Goal: Task Accomplishment & Management: Use online tool/utility

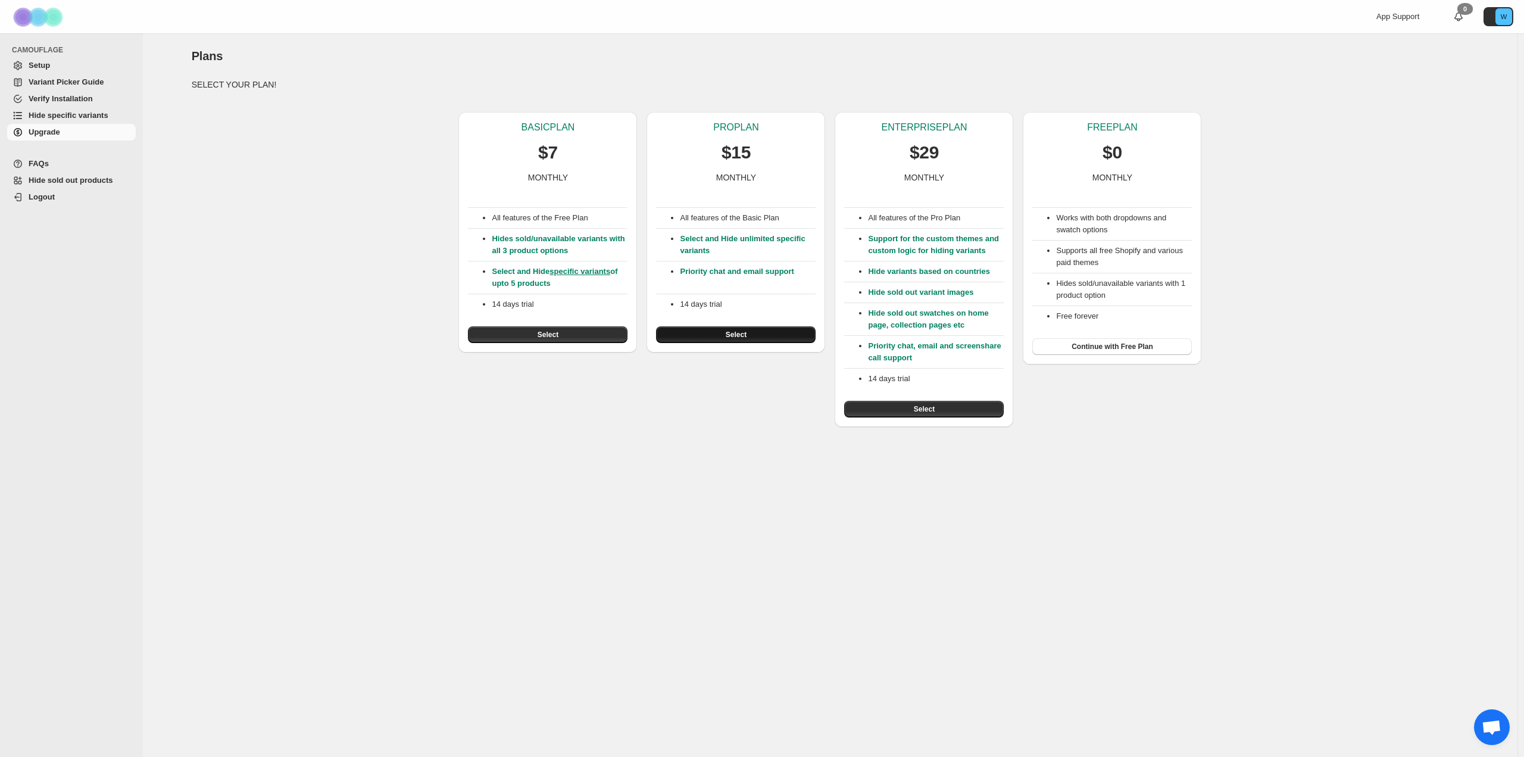
click at [735, 333] on span "Select" at bounding box center [736, 335] width 21 height 10
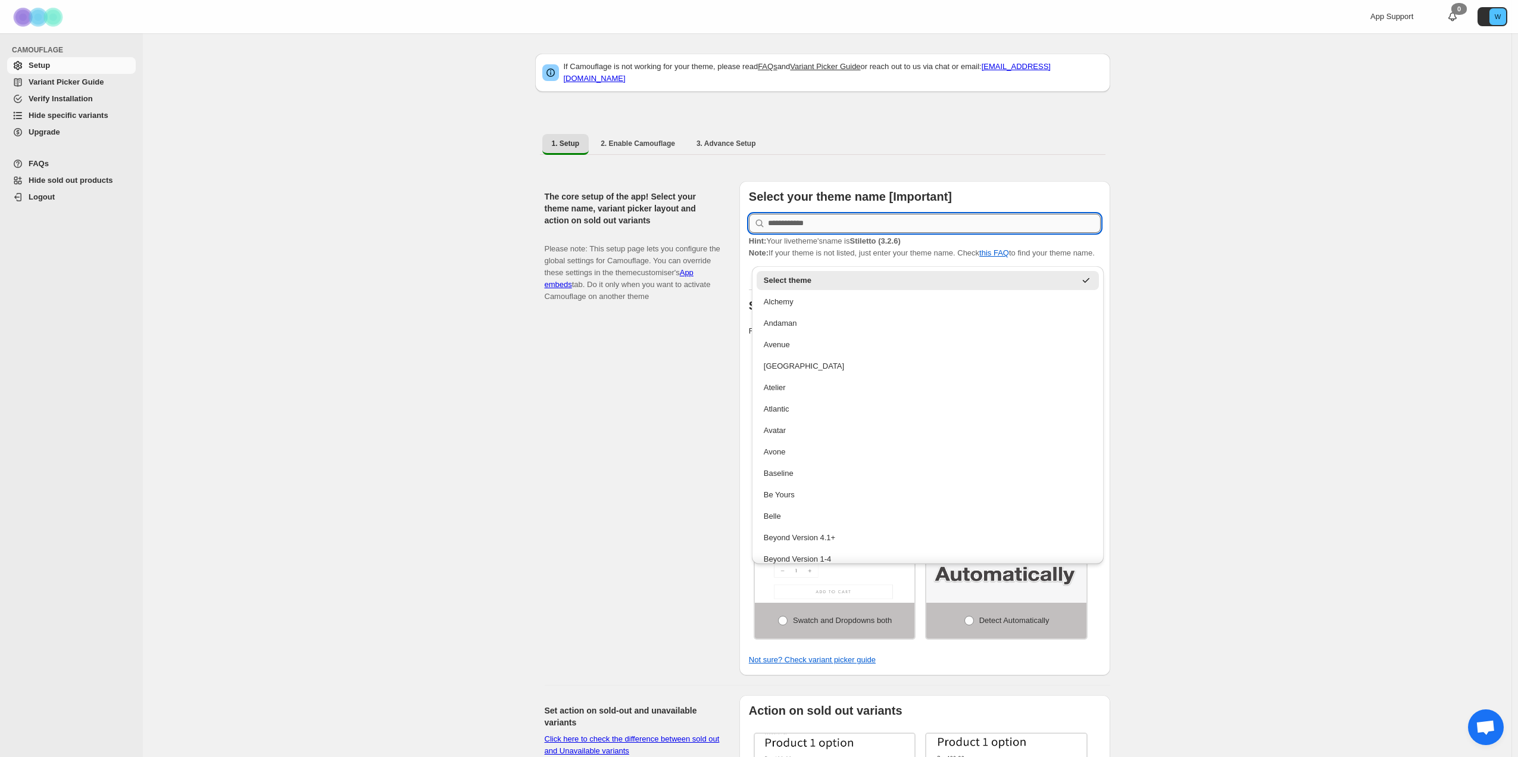
click at [833, 214] on input "text" at bounding box center [934, 223] width 333 height 19
click at [851, 460] on div "Stiletto" at bounding box center [928, 461] width 328 height 12
type input "********"
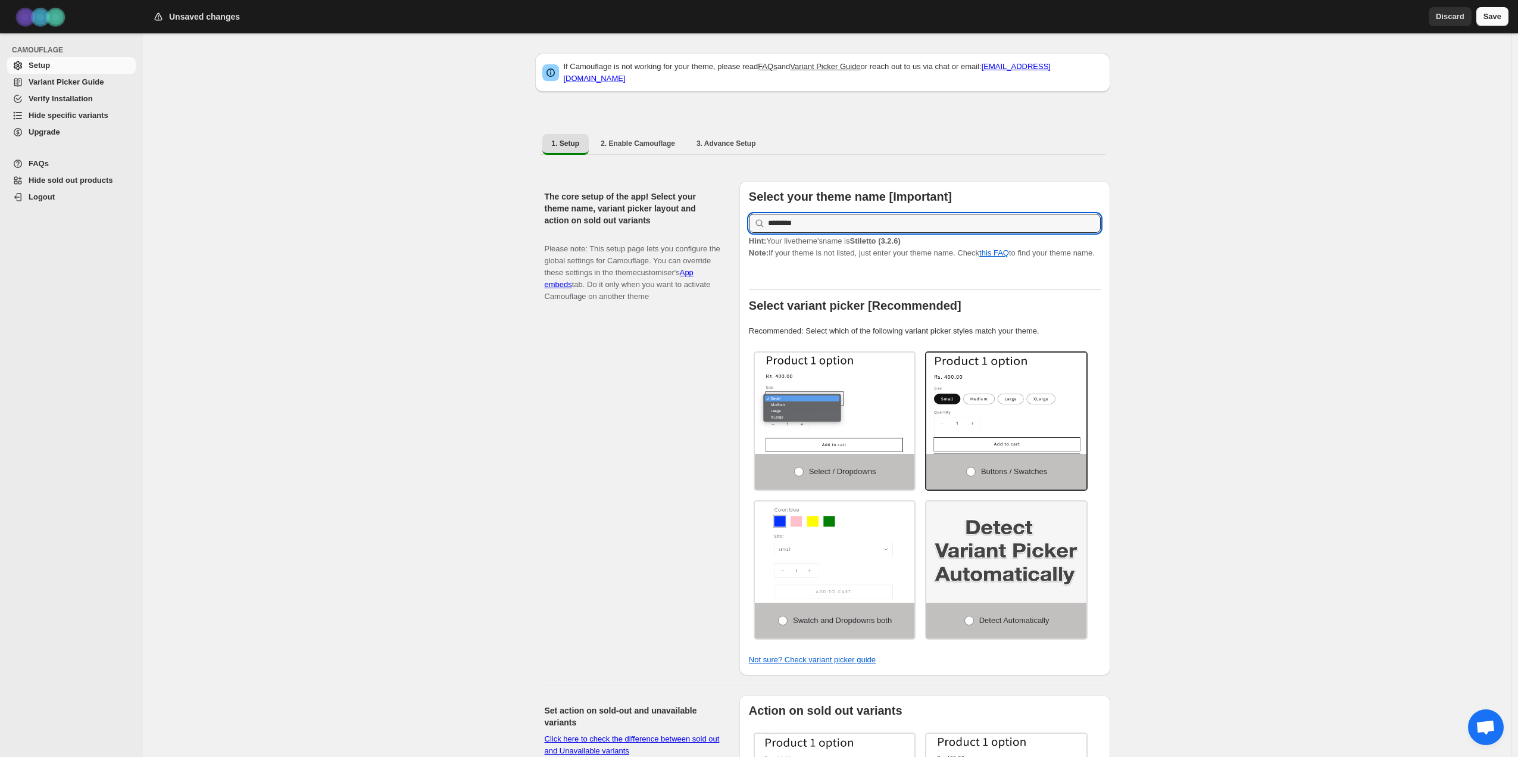
click at [1490, 13] on span "Save" at bounding box center [1493, 17] width 18 height 12
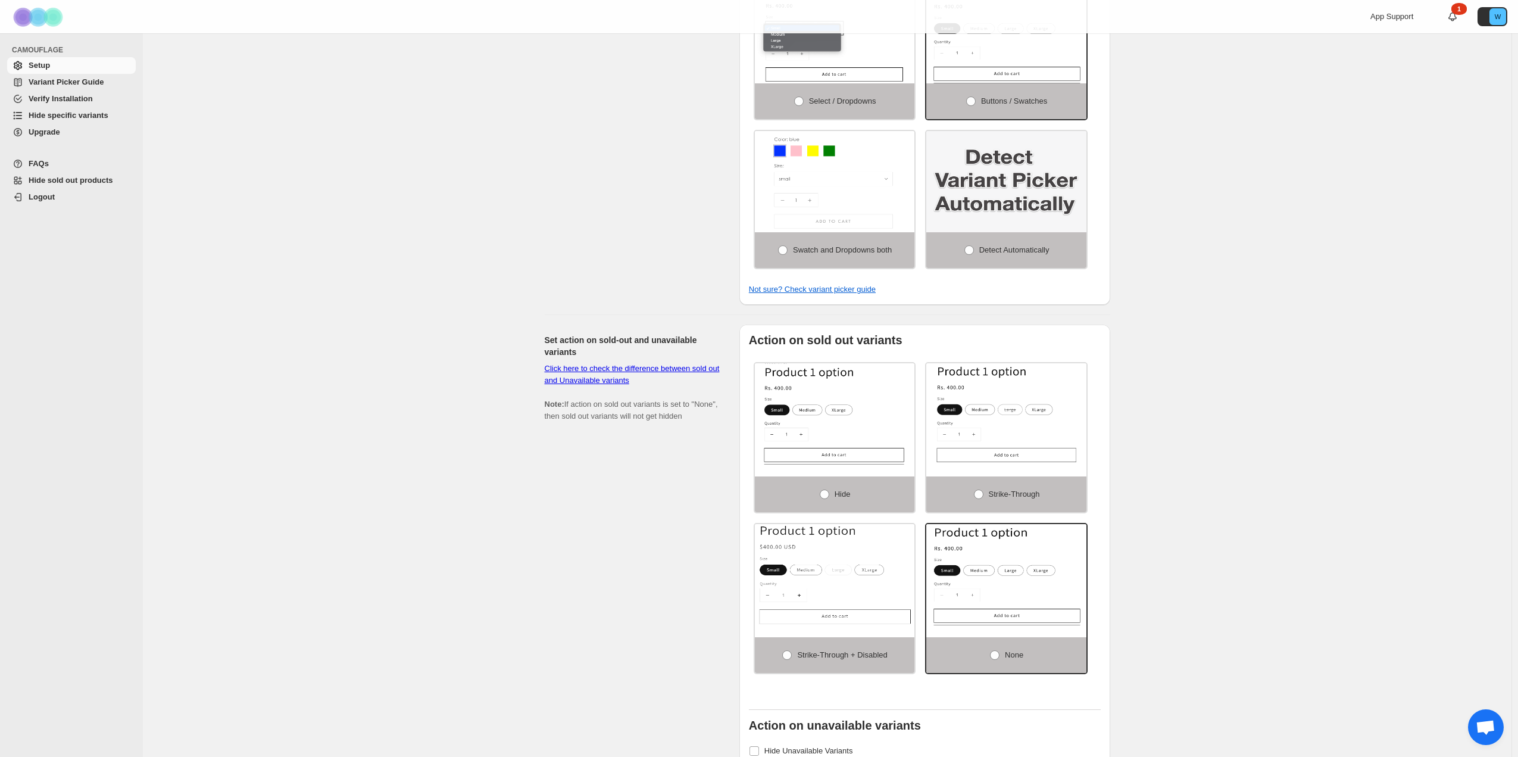
scroll to position [417, 0]
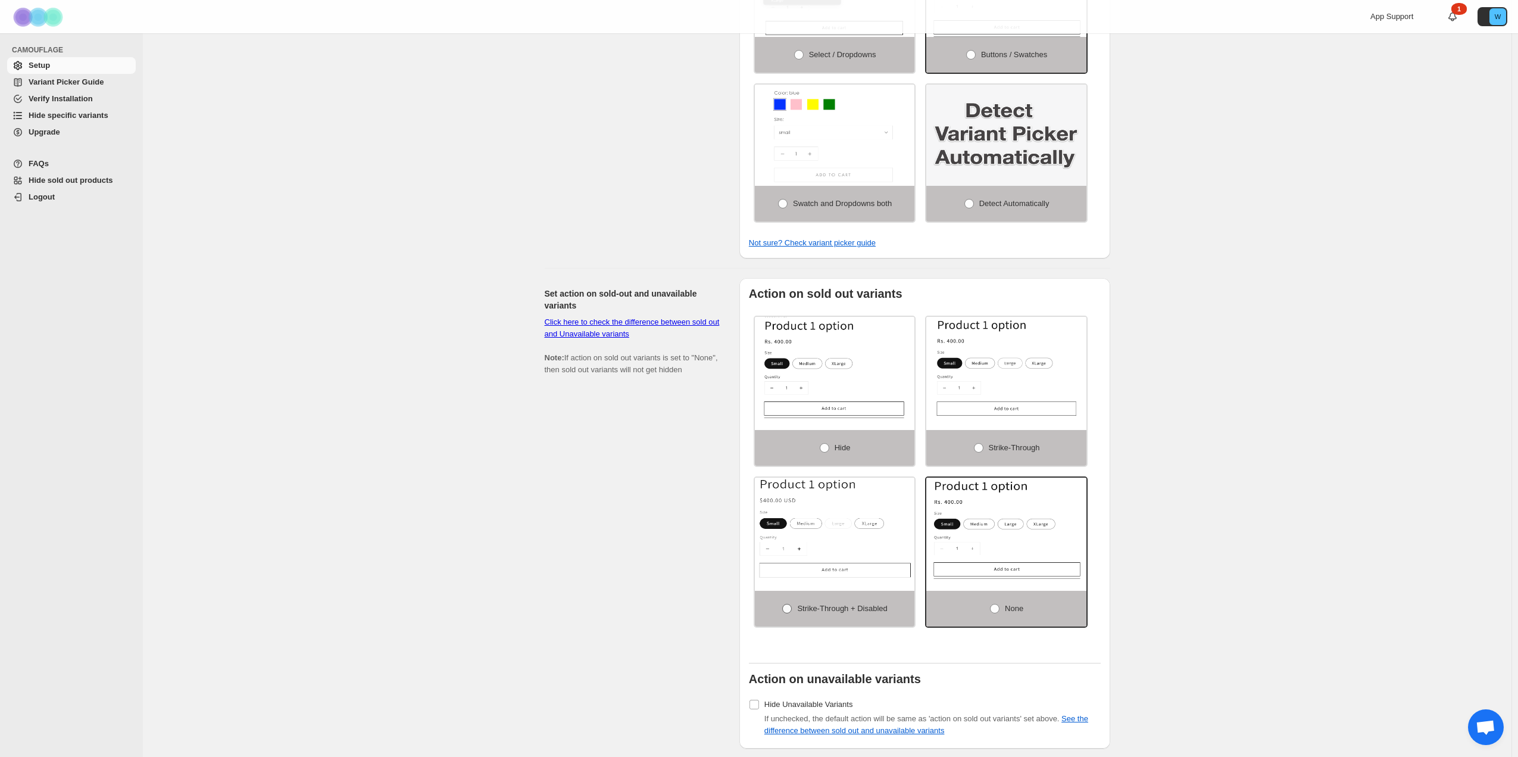
click at [783, 611] on span at bounding box center [787, 609] width 10 height 10
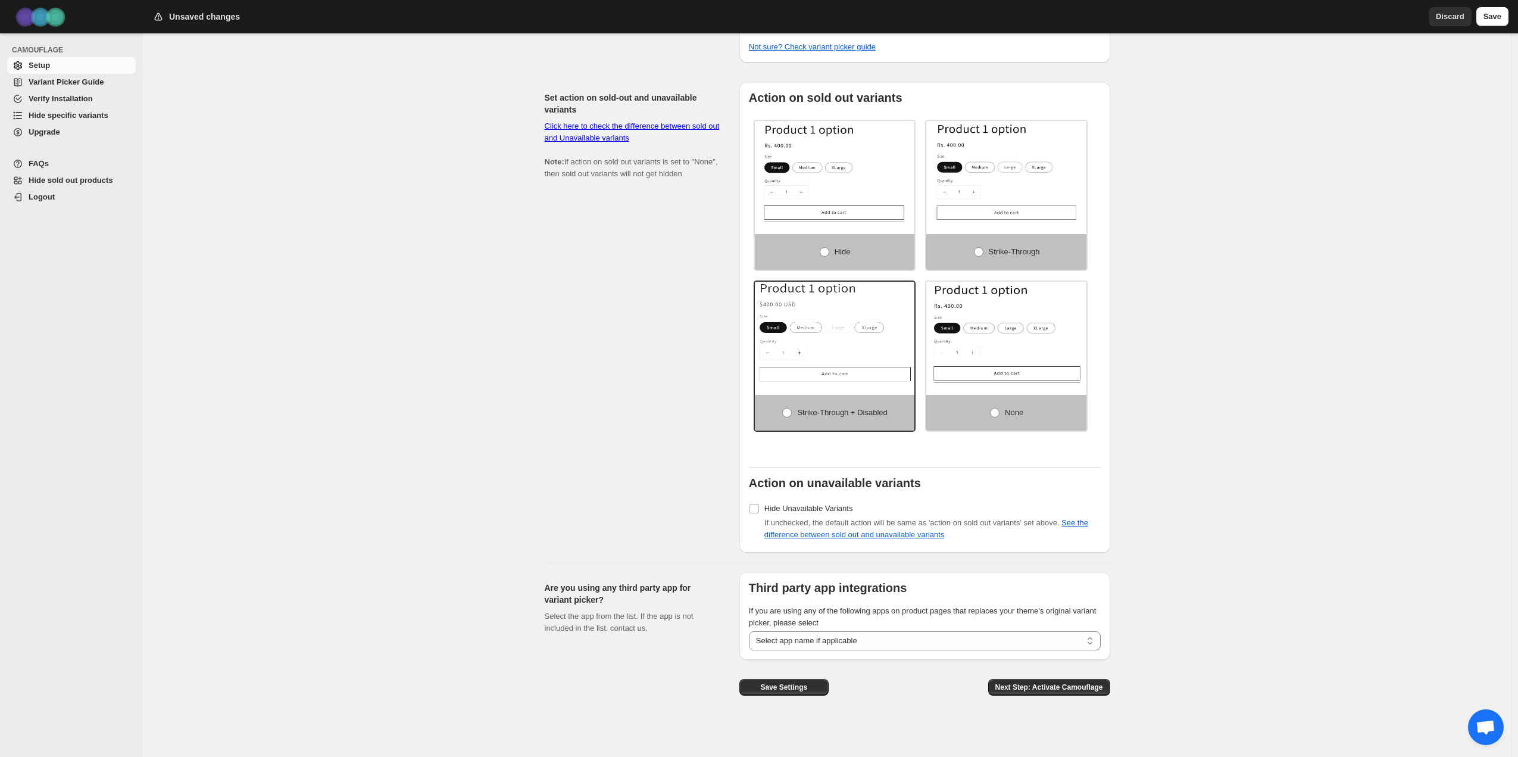
scroll to position [615, 0]
click at [980, 250] on span at bounding box center [979, 251] width 10 height 10
click at [786, 412] on span at bounding box center [787, 412] width 10 height 10
click at [628, 373] on div "Set action on sold-out and unavailable variants Click here to check the differe…" at bounding box center [637, 317] width 185 height 470
click at [988, 640] on select "**********" at bounding box center [925, 639] width 352 height 19
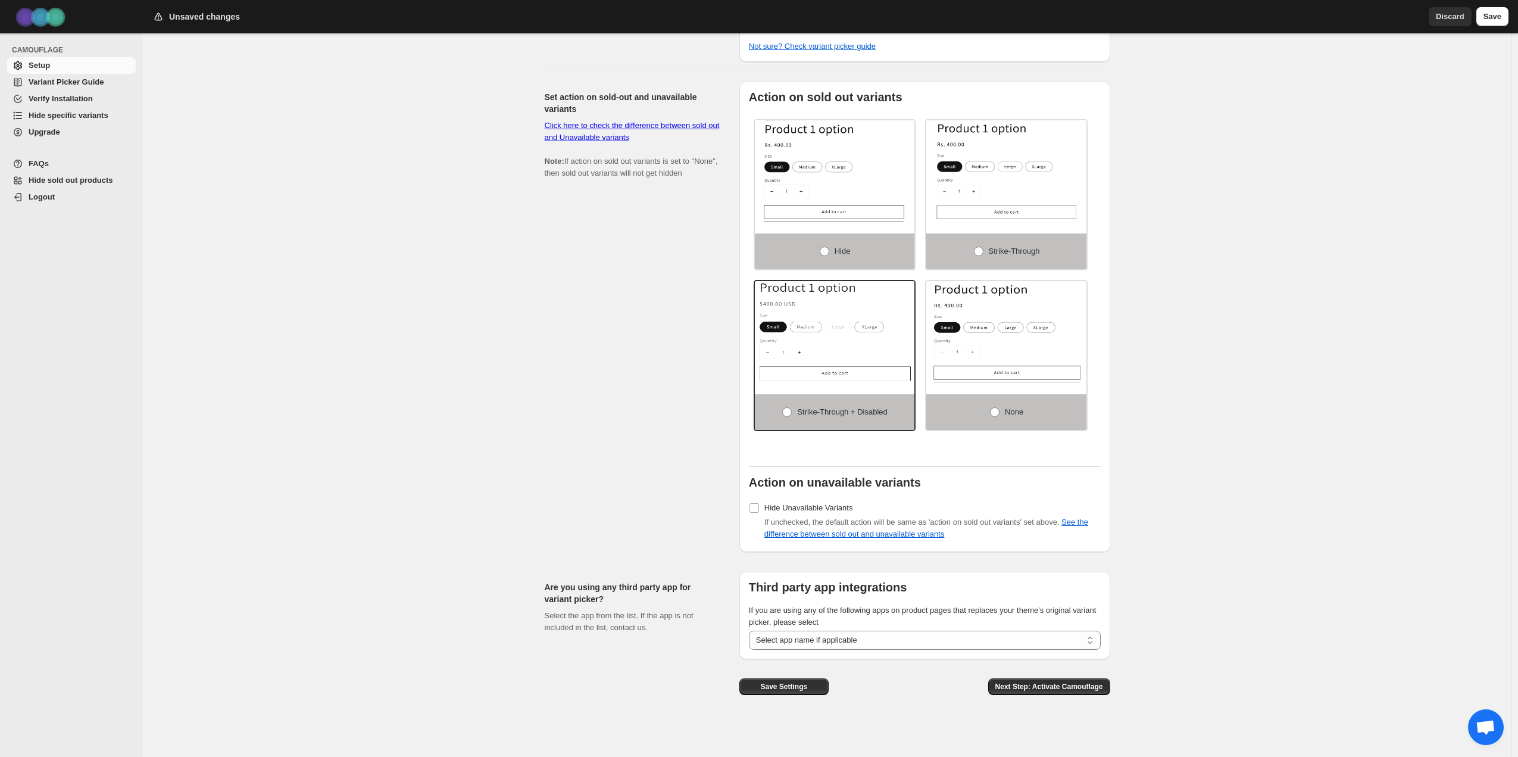
click at [1235, 631] on div "If Camouflage is not working for your theme, please read FAQs and Variant Picke…" at bounding box center [827, 88] width 1369 height 1337
click at [1491, 18] on span "Save" at bounding box center [1493, 17] width 18 height 12
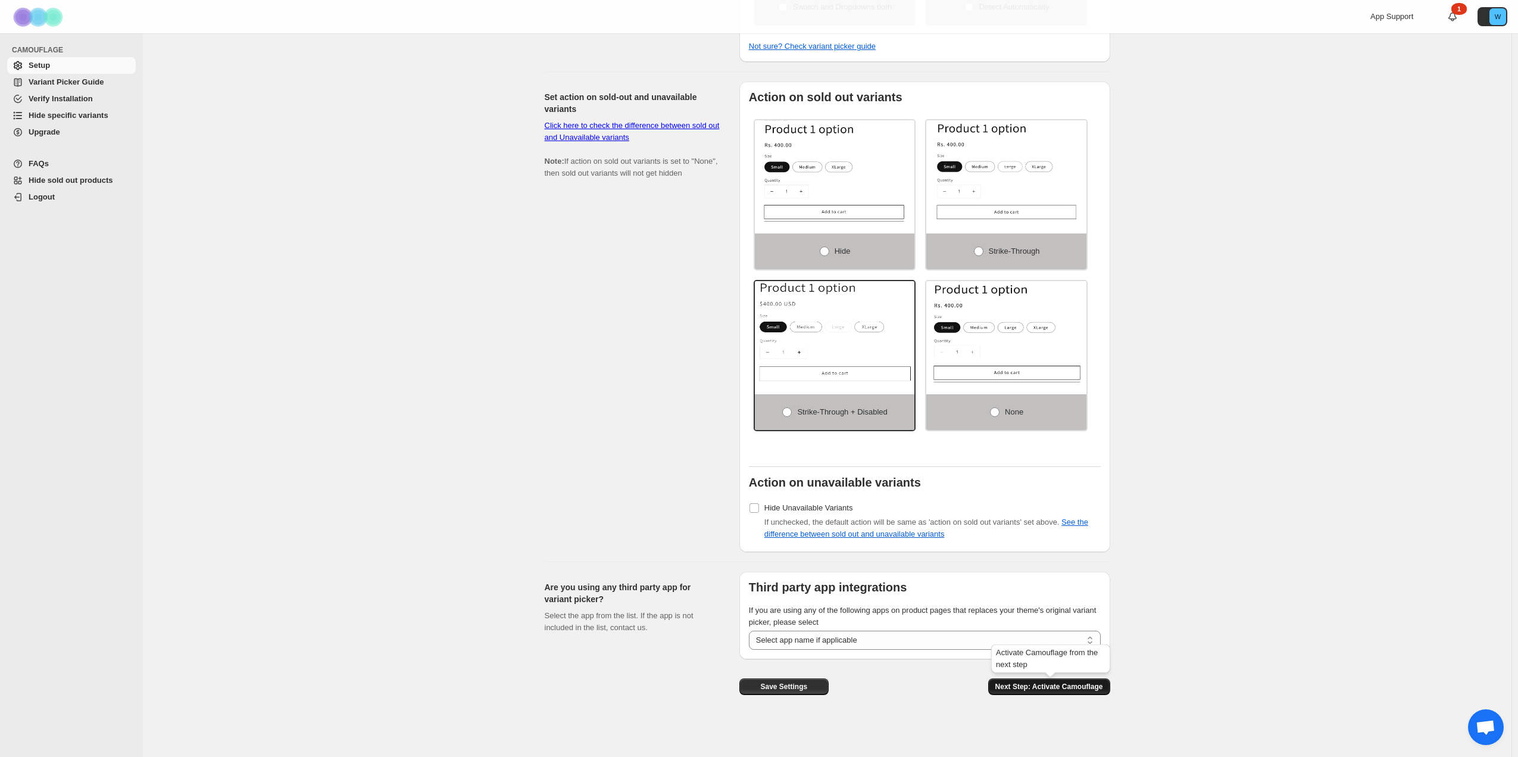
click at [1076, 685] on span "Next Step: Activate Camouflage" at bounding box center [1049, 687] width 108 height 10
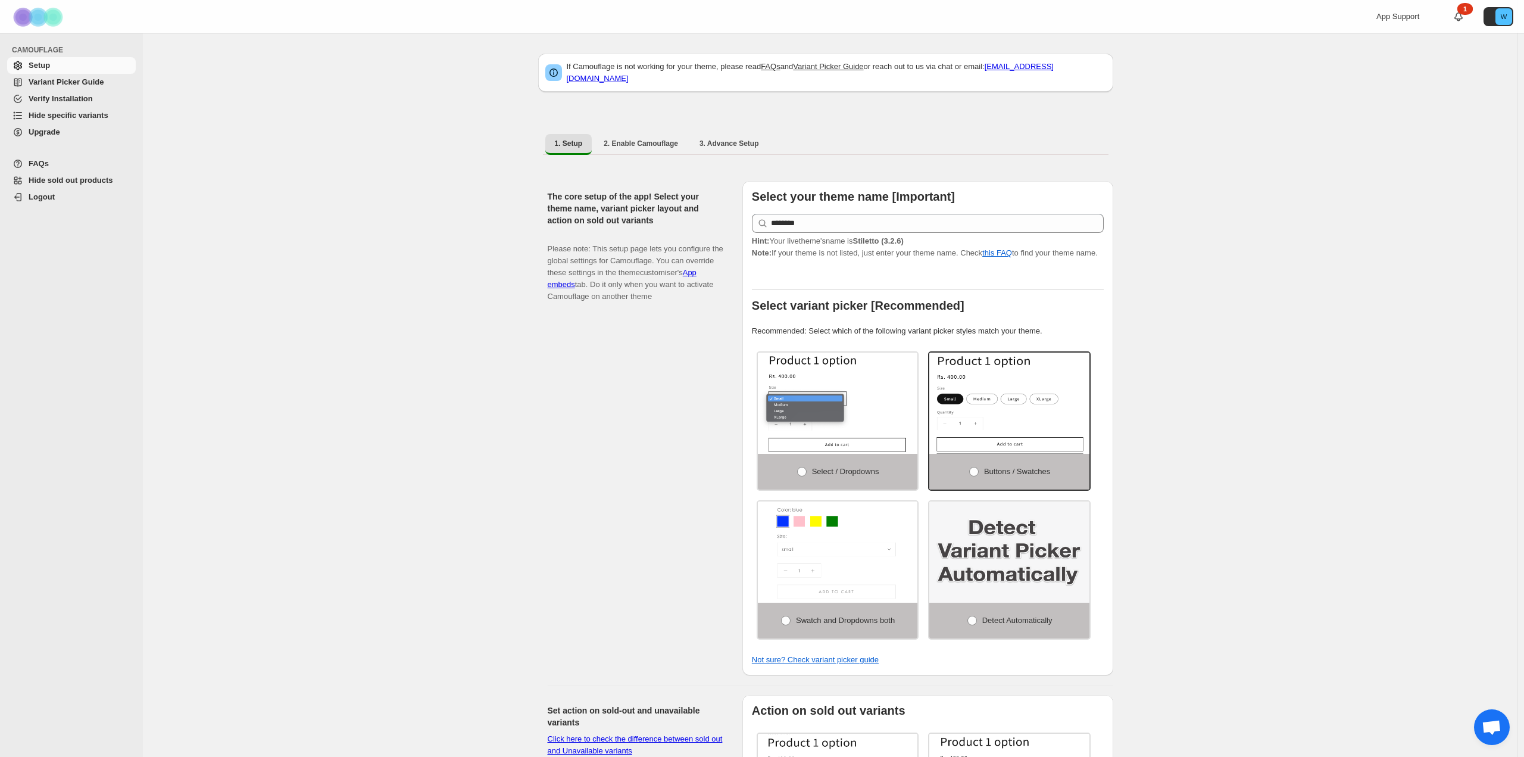
select select "**********"
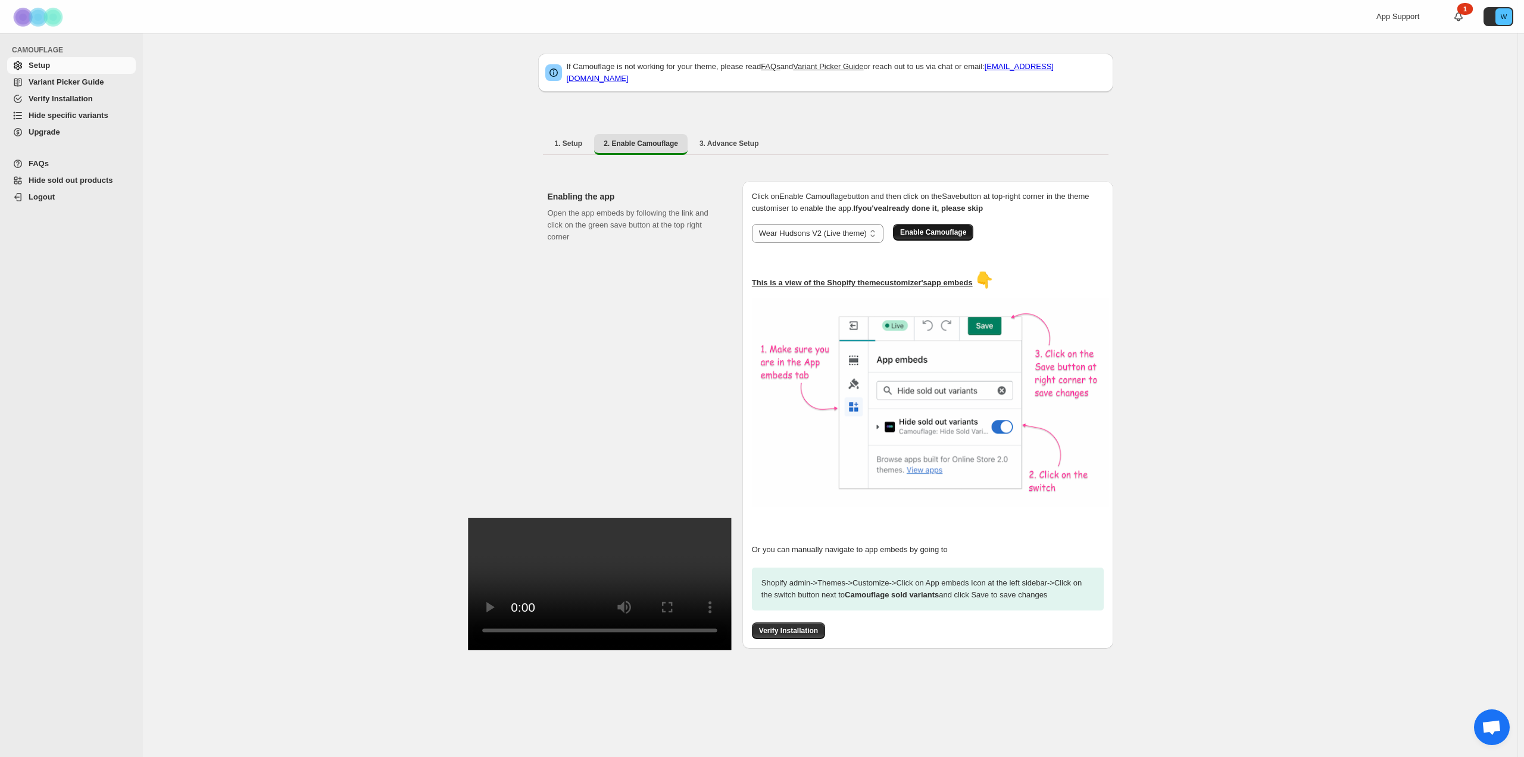
click at [948, 224] on button "Enable Camouflage" at bounding box center [933, 232] width 80 height 17
click at [783, 639] on button "Verify Installation" at bounding box center [788, 630] width 73 height 17
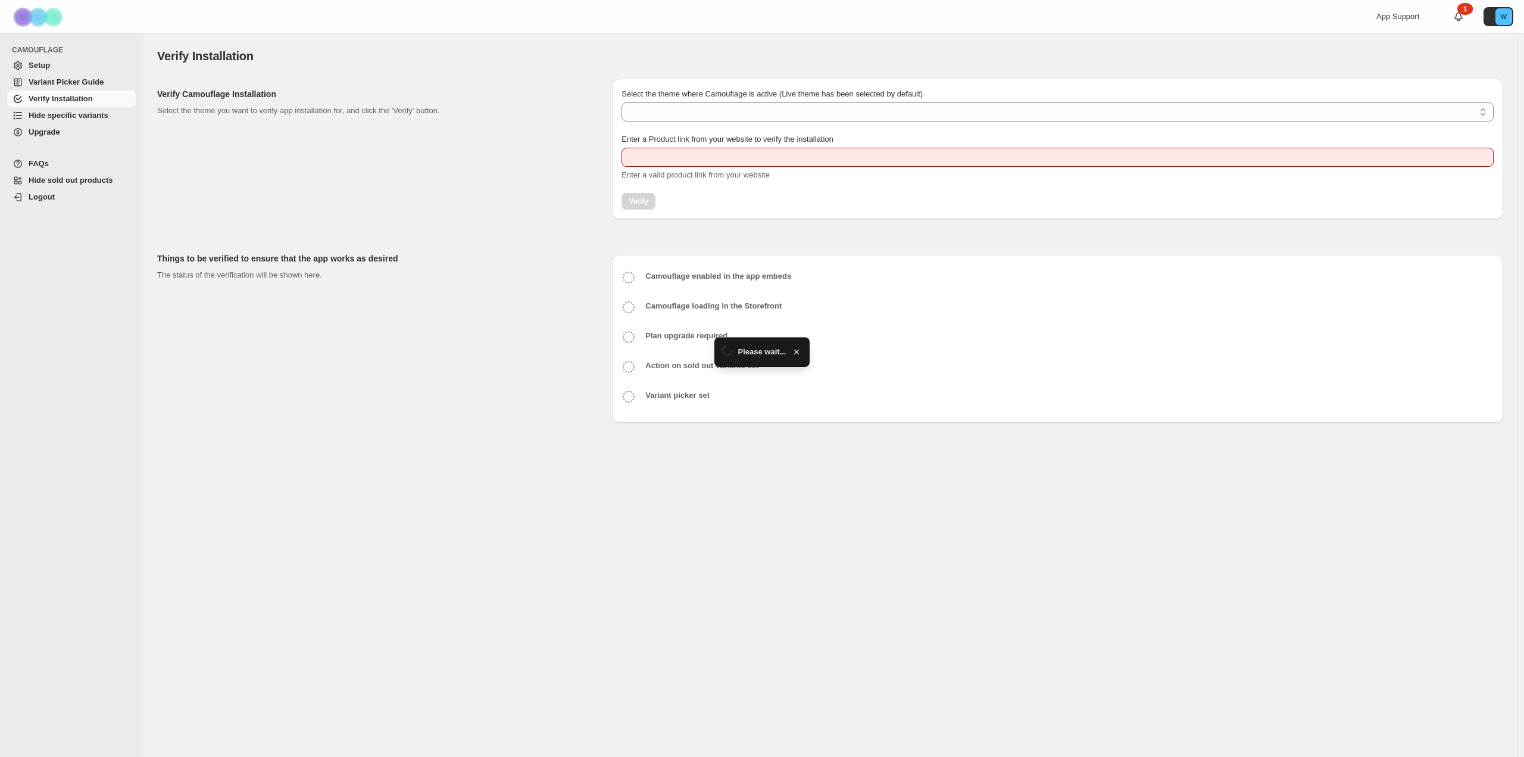
type input "**********"
select select "**********"
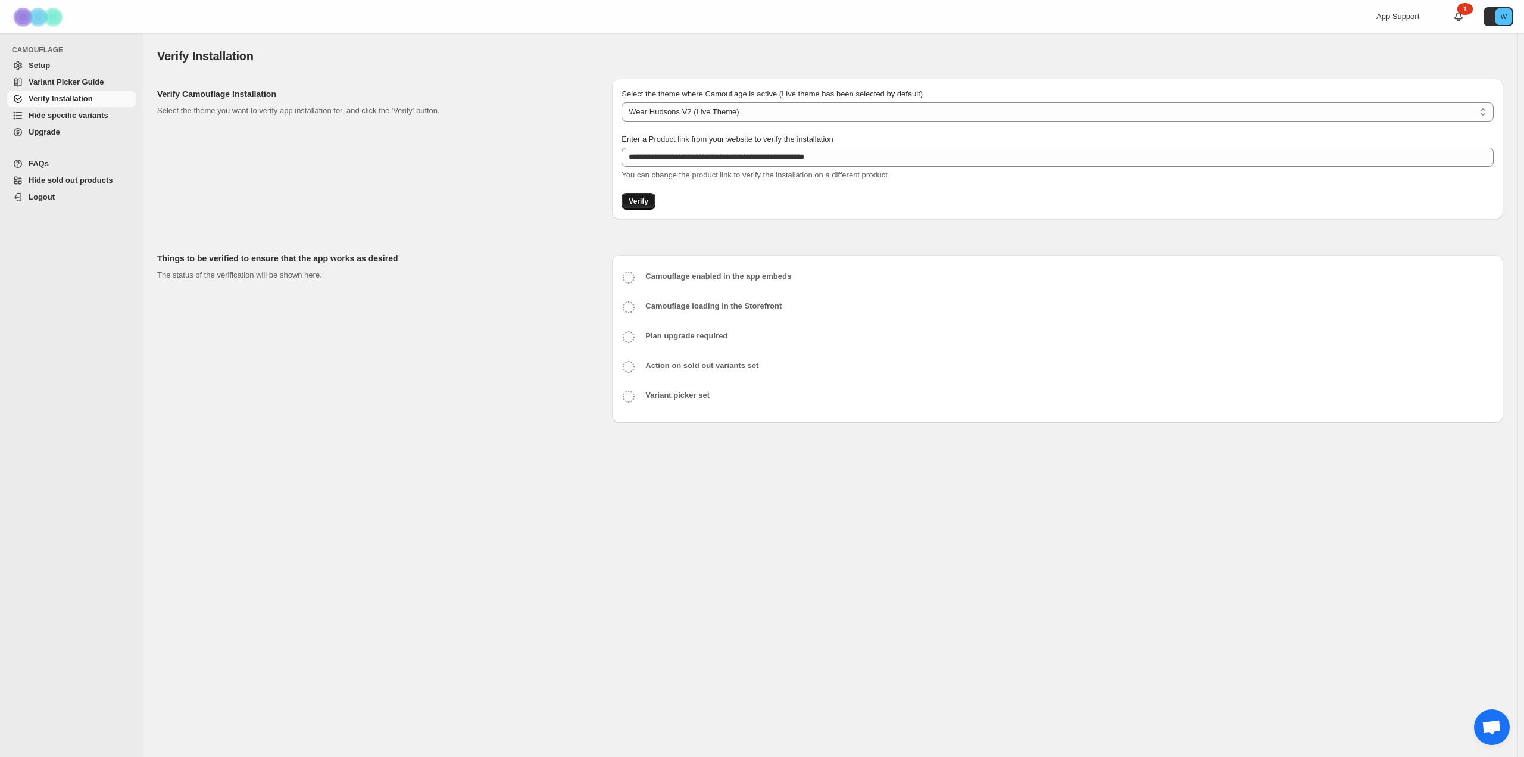
click at [644, 202] on span "Verify" at bounding box center [639, 201] width 20 height 10
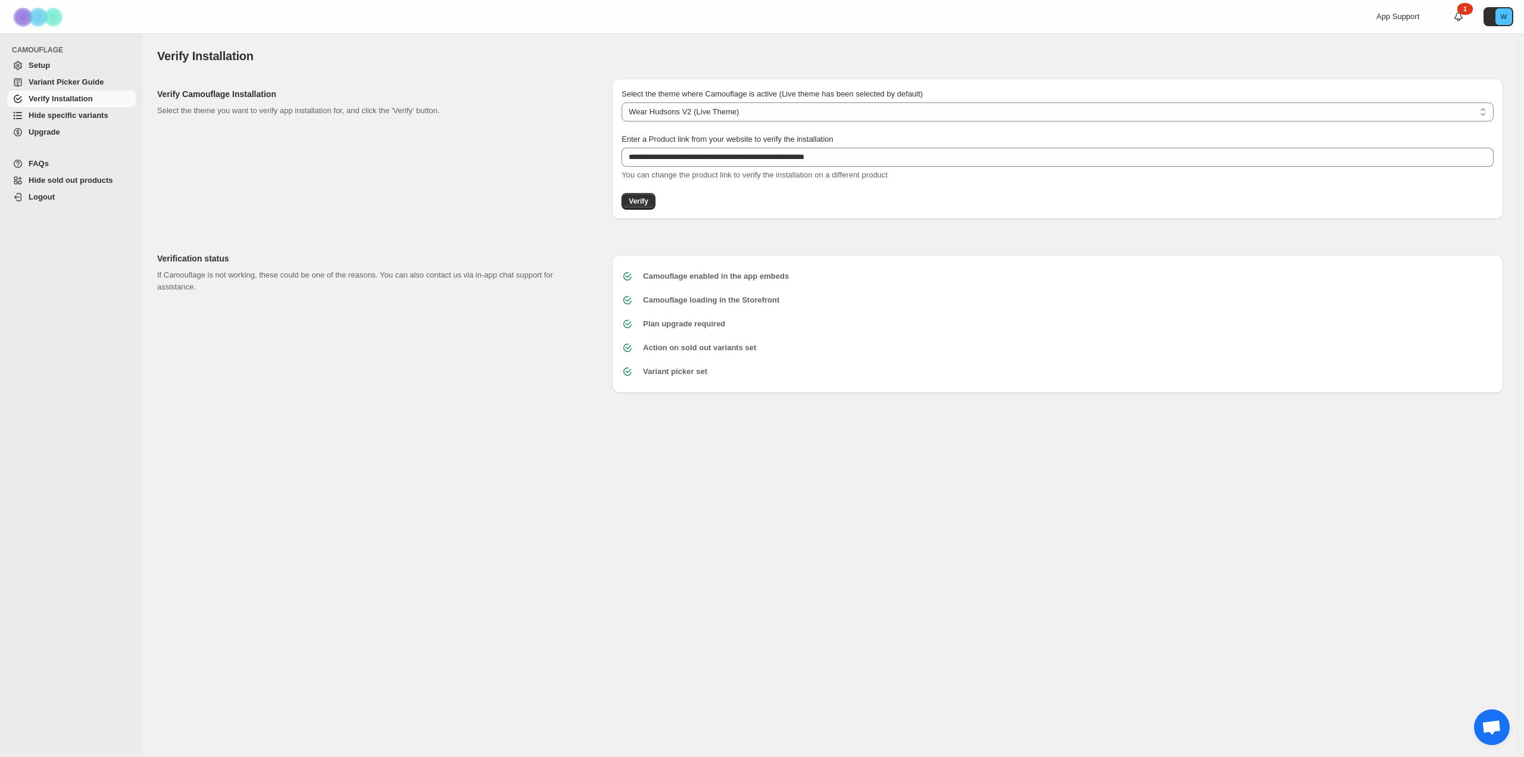
click at [517, 113] on p "Select the theme you want to verify app installation for, and click the 'Verify…" at bounding box center [375, 111] width 436 height 12
click at [422, 87] on div "Verify Camouflage Installation Select the theme you want to verify app installa…" at bounding box center [379, 149] width 445 height 141
click at [98, 117] on span "Hide specific variants" at bounding box center [69, 115] width 80 height 9
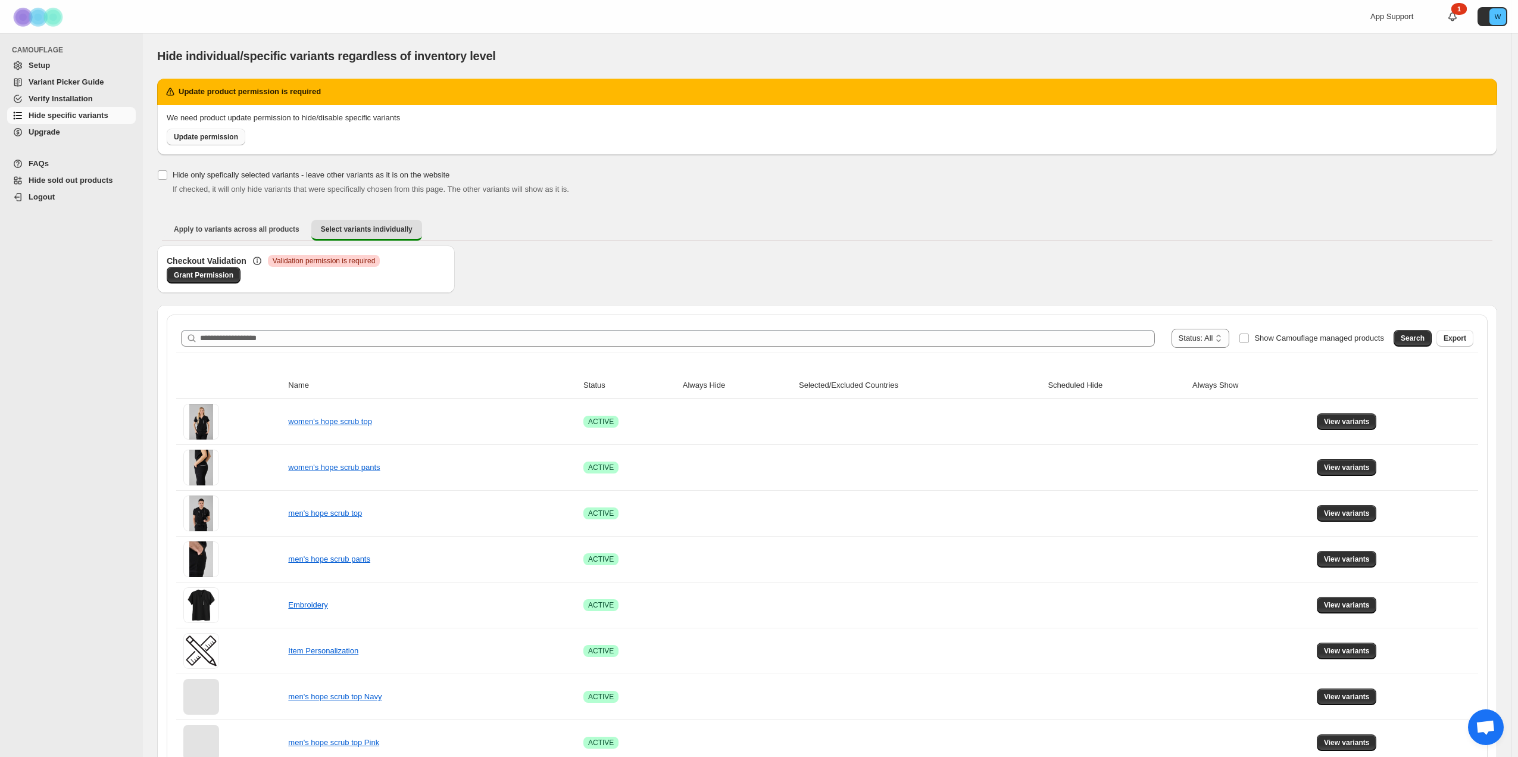
click at [228, 140] on span "Update permission" at bounding box center [206, 137] width 64 height 10
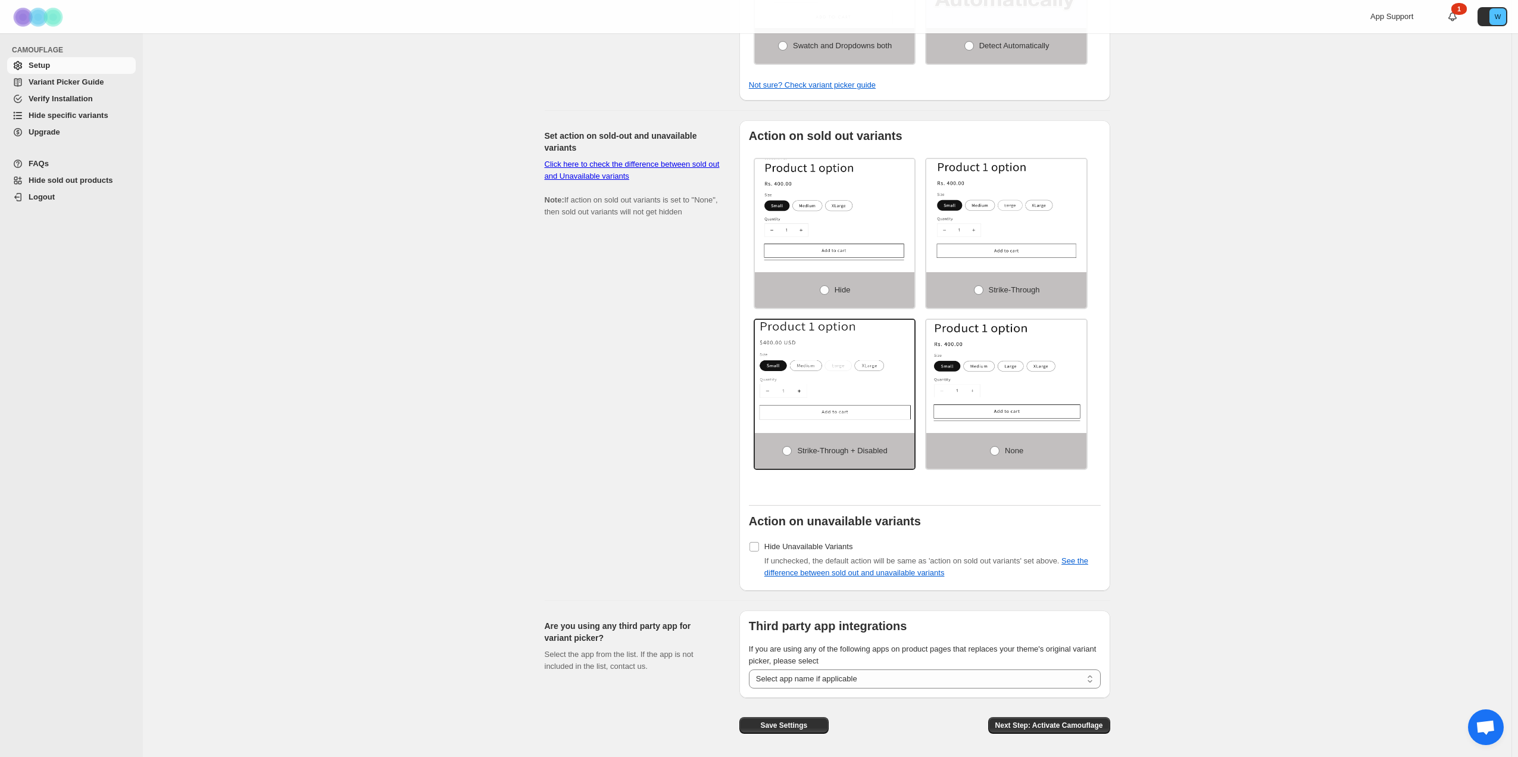
scroll to position [615, 0]
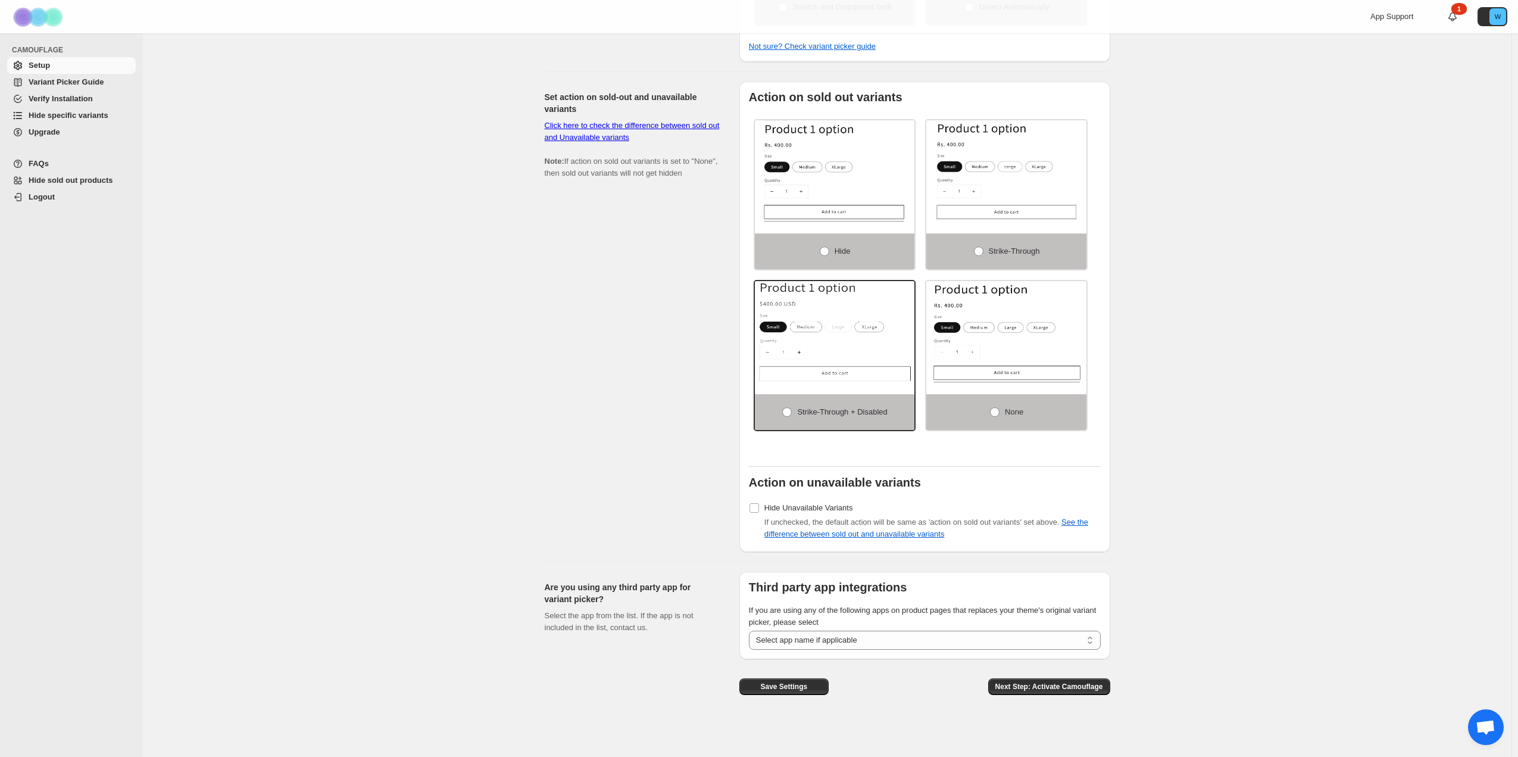
click at [557, 435] on div "Set action on sold-out and unavailable variants Click here to check the differe…" at bounding box center [637, 317] width 185 height 470
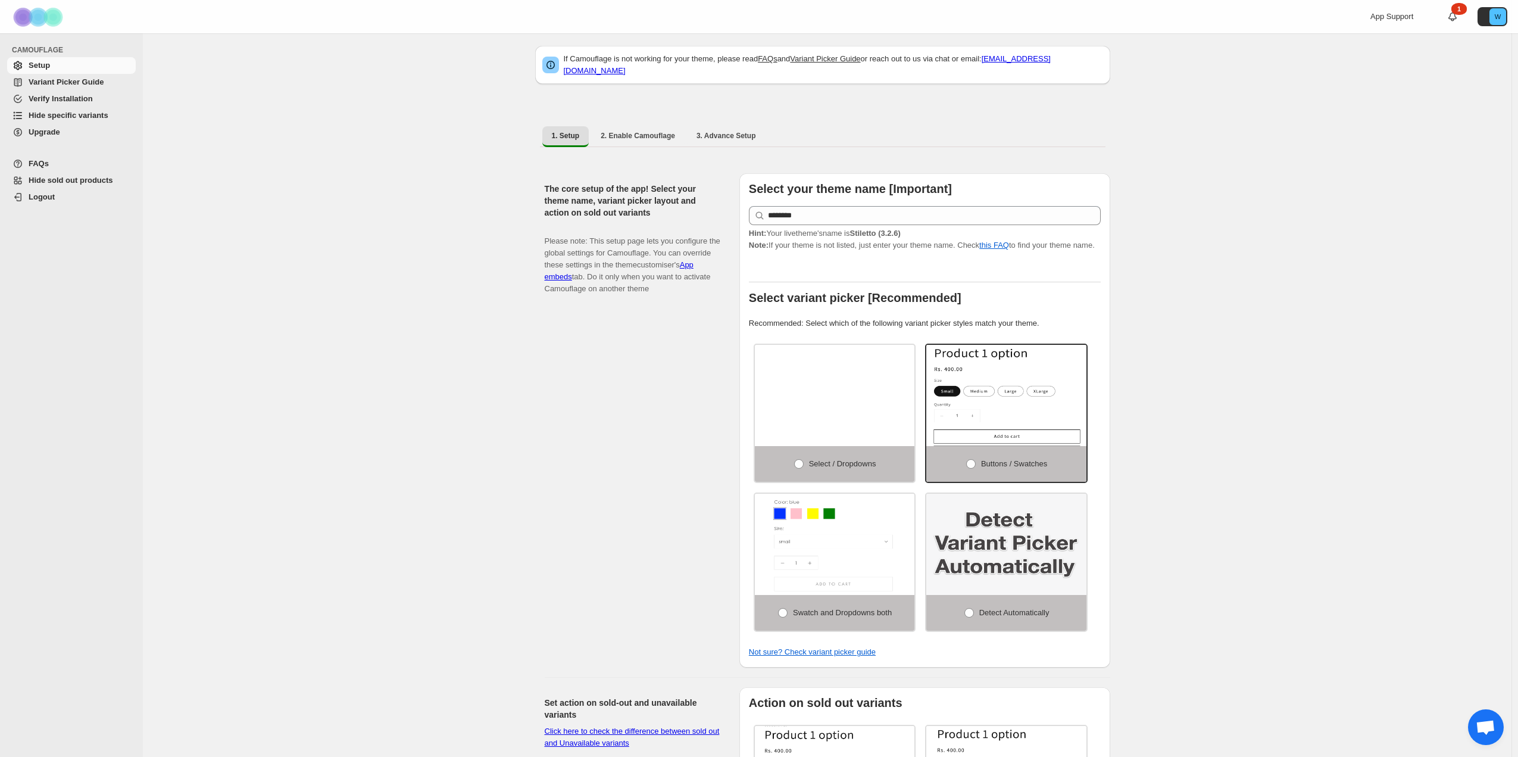
scroll to position [0, 0]
